Goal: Find specific page/section: Find specific page/section

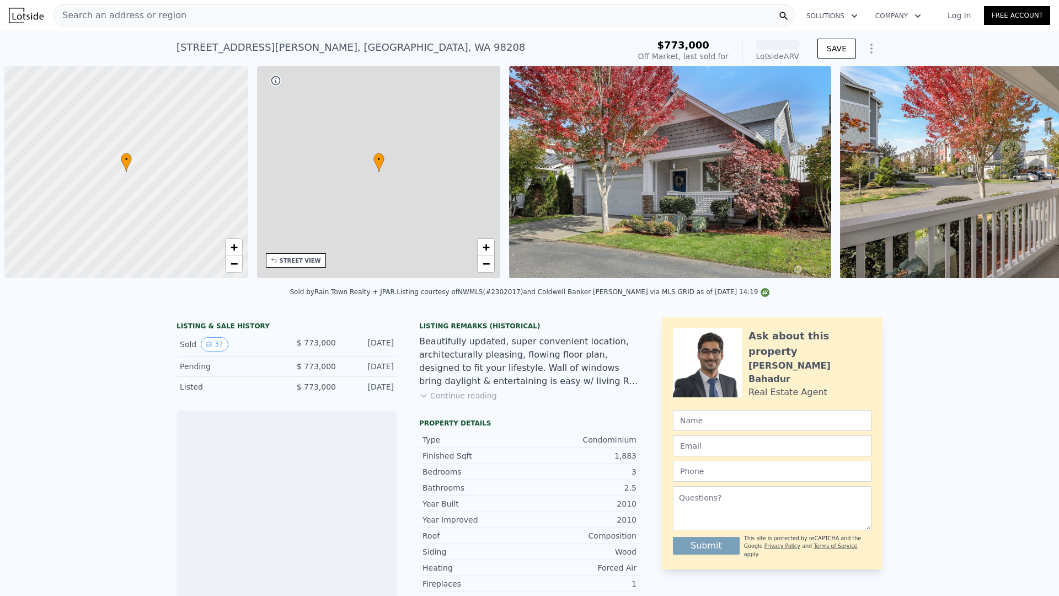
scroll to position [0, 4]
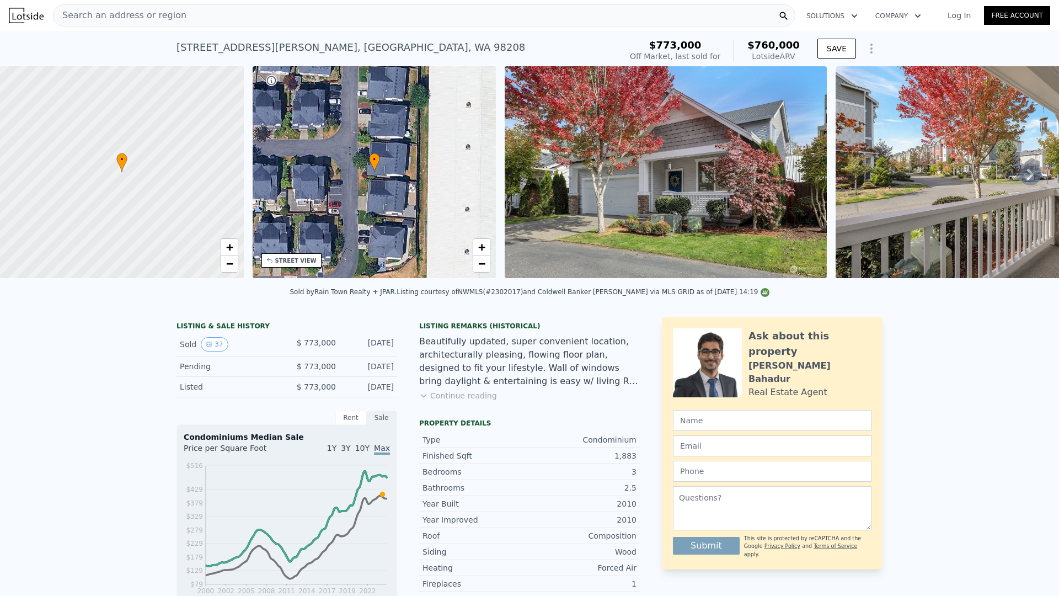
click at [239, 20] on div "Search an address or region" at bounding box center [424, 15] width 743 height 22
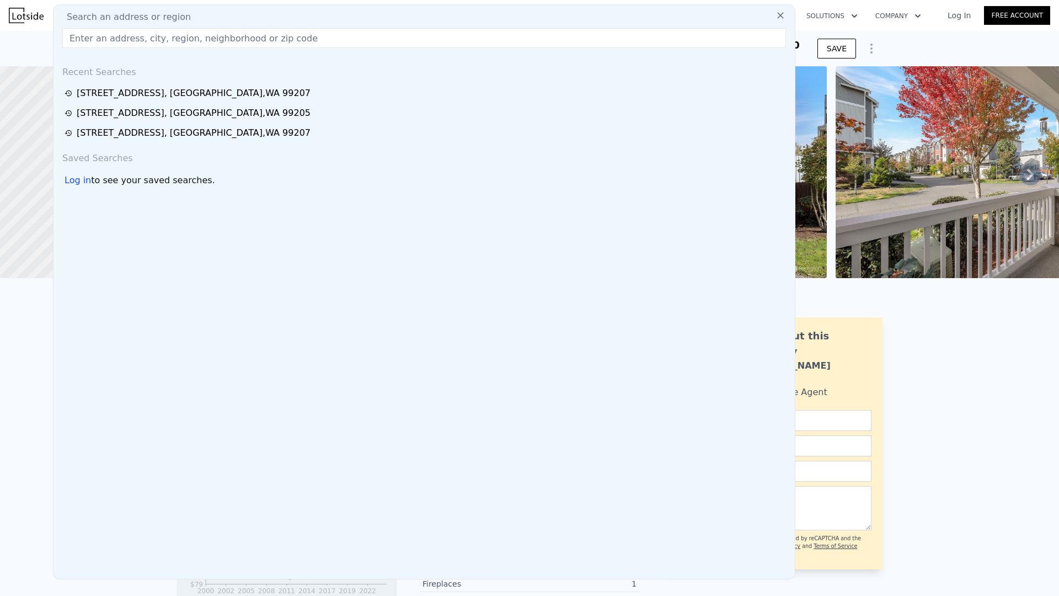
click at [193, 39] on input "text" at bounding box center [424, 38] width 724 height 20
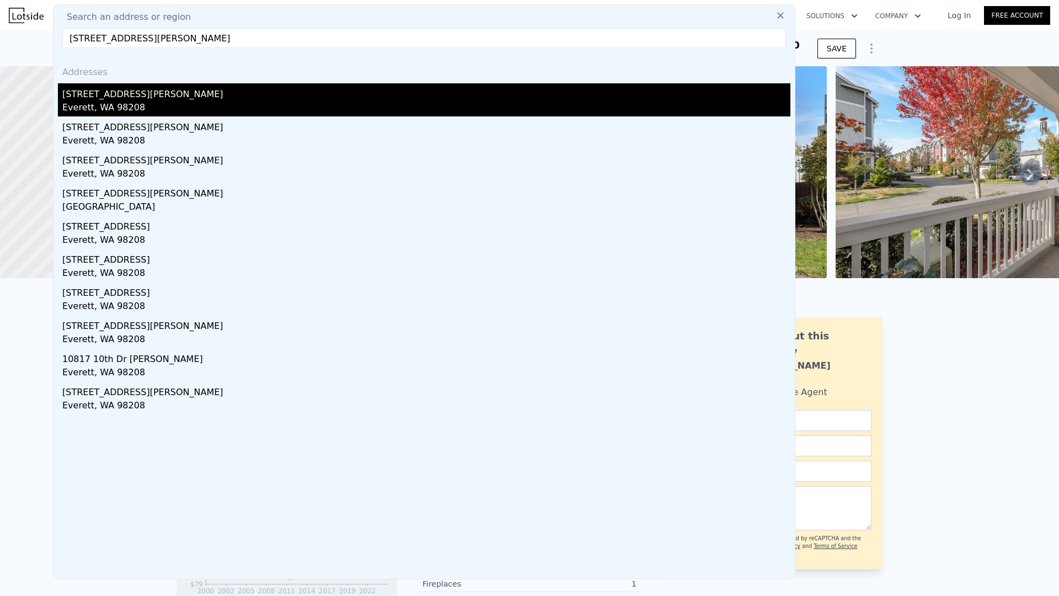
type input "[STREET_ADDRESS][PERSON_NAME]"
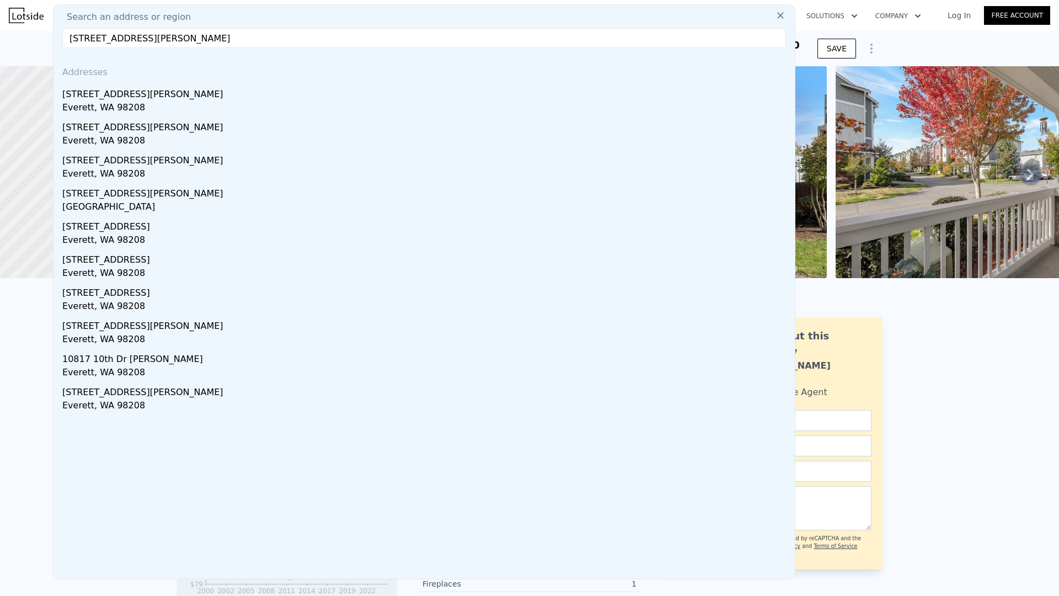
click at [99, 99] on div "[STREET_ADDRESS][PERSON_NAME]" at bounding box center [426, 92] width 728 height 18
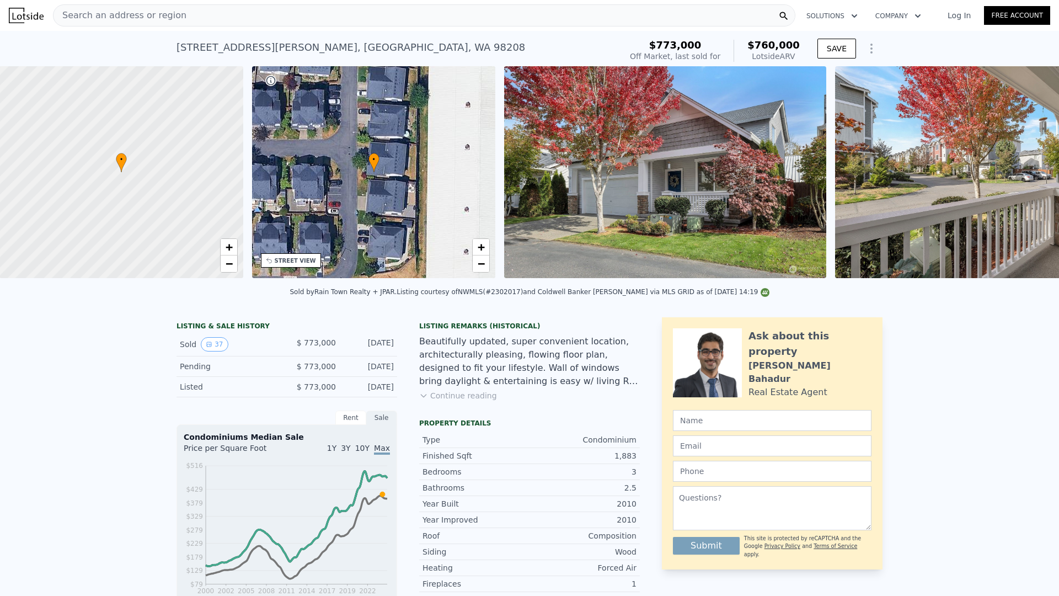
scroll to position [0, 4]
click at [132, 20] on div "Search an address or region" at bounding box center [120, 15] width 133 height 21
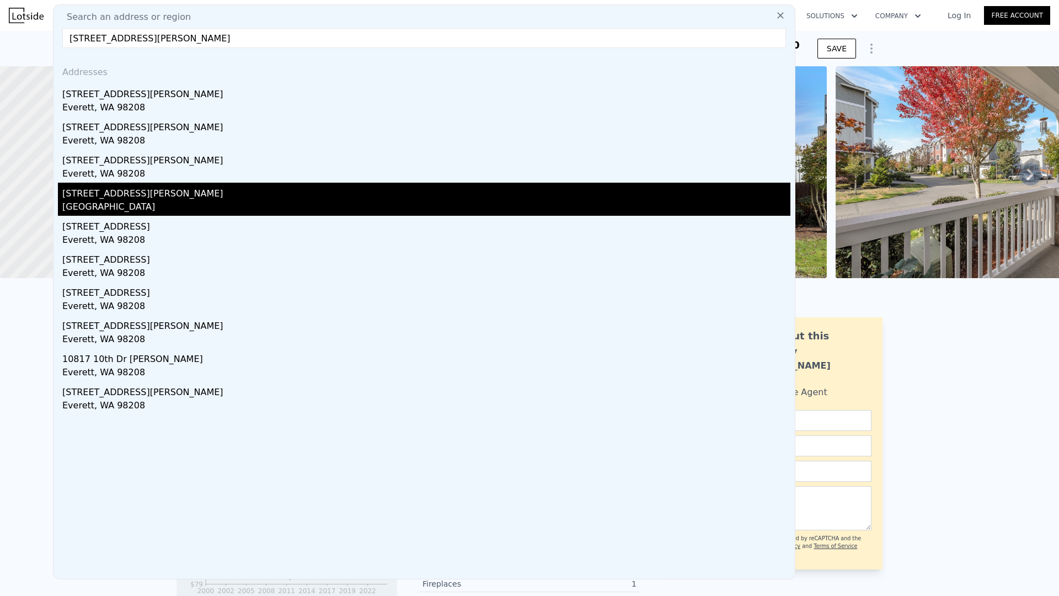
type input "[STREET_ADDRESS][PERSON_NAME]"
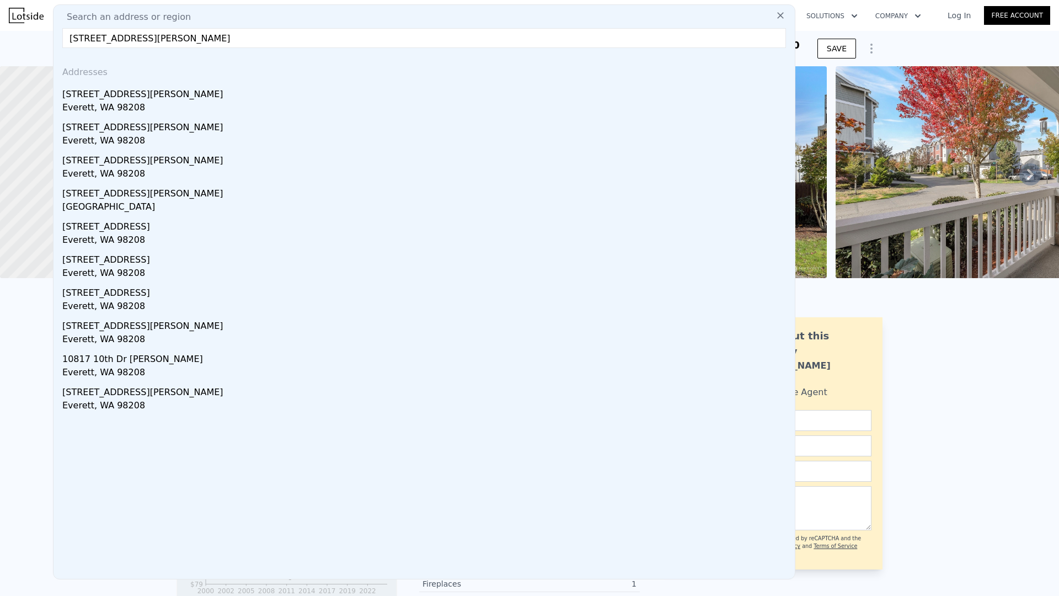
click at [163, 194] on div "[STREET_ADDRESS][PERSON_NAME]" at bounding box center [426, 192] width 728 height 18
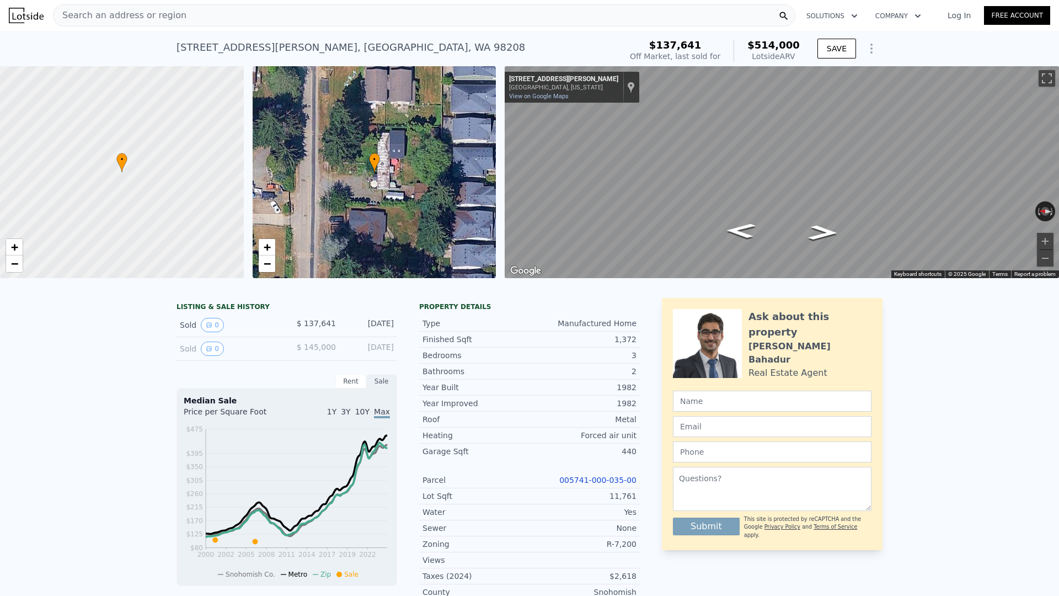
scroll to position [1, 0]
